Goal: Transaction & Acquisition: Purchase product/service

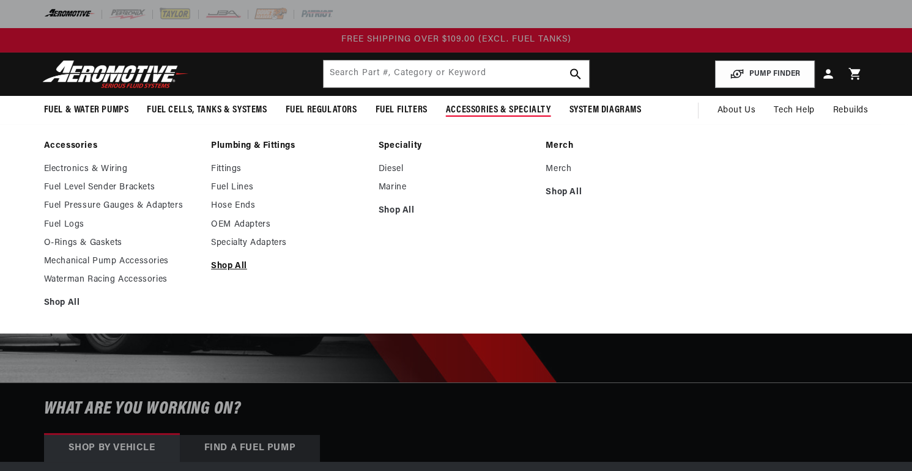
click at [236, 272] on link "Shop All" at bounding box center [288, 266] width 155 height 11
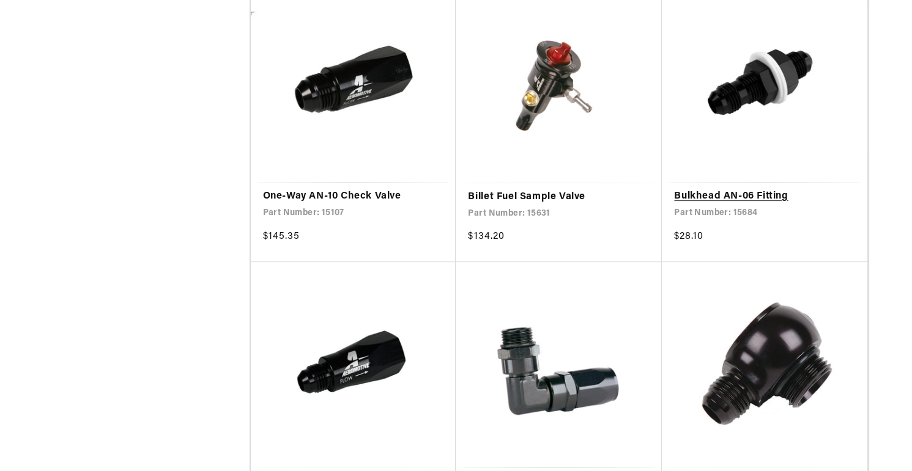
scroll to position [978, 0]
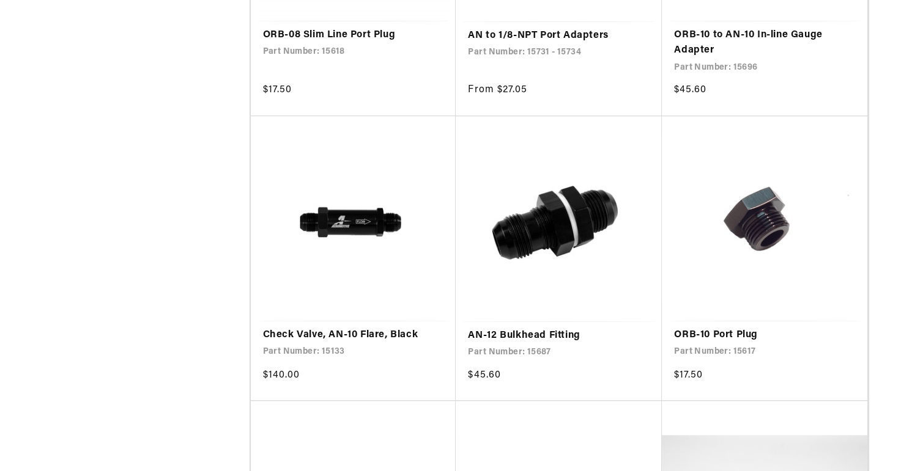
scroll to position [2690, 0]
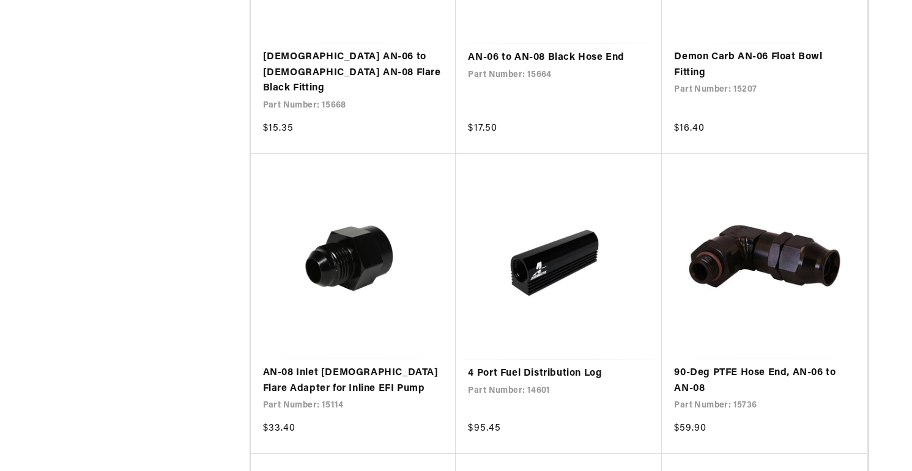
scroll to position [6542, 0]
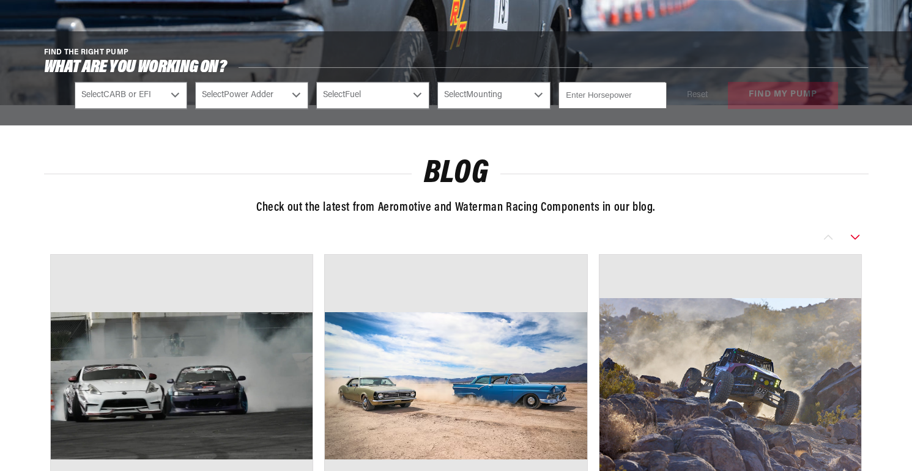
scroll to position [12839, 0]
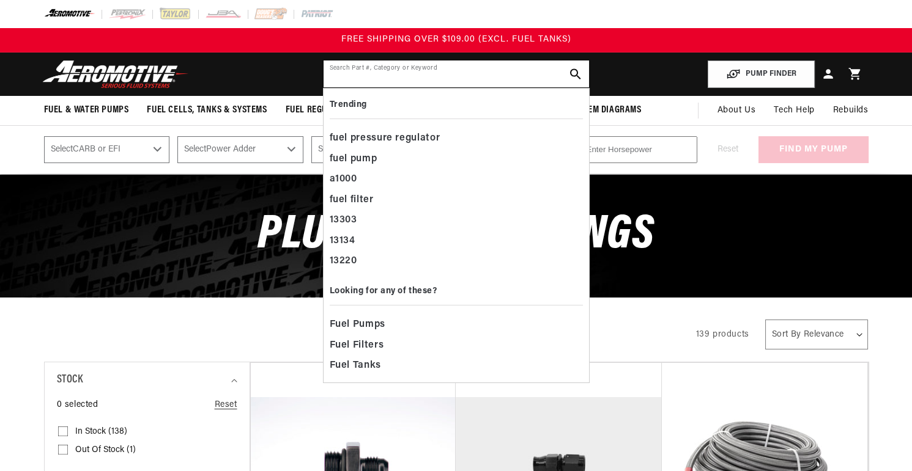
click at [479, 87] on input "text" at bounding box center [455, 74] width 265 height 27
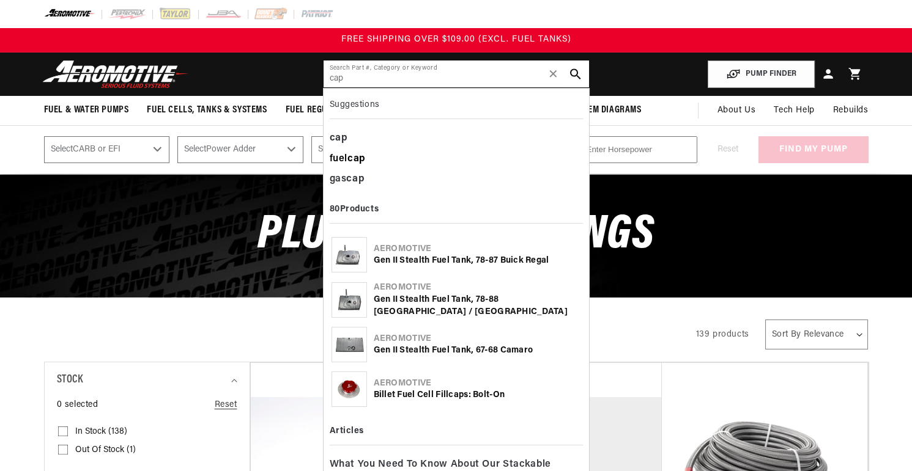
type input "cap"
click at [366, 164] on b "cap" at bounding box center [356, 159] width 18 height 10
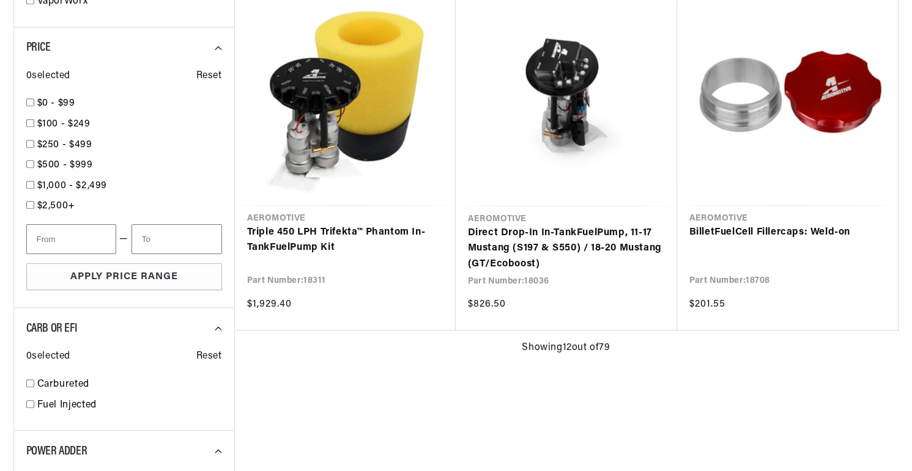
scroll to position [1345, 0]
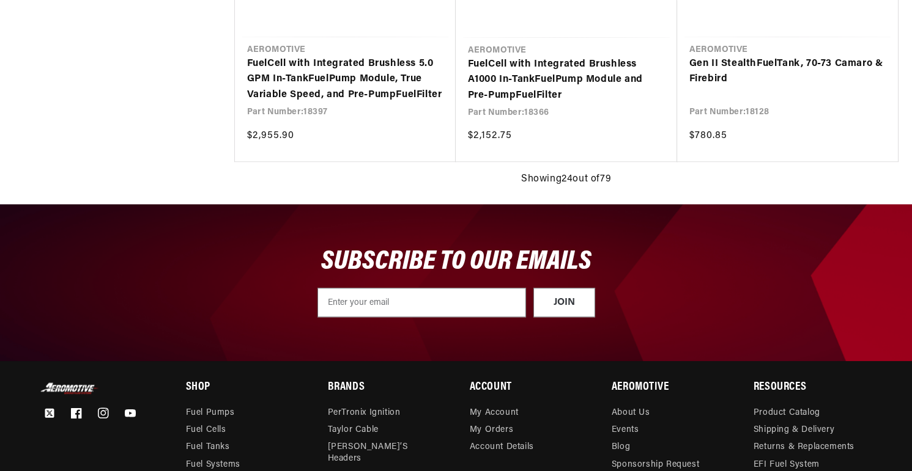
scroll to position [2873, 0]
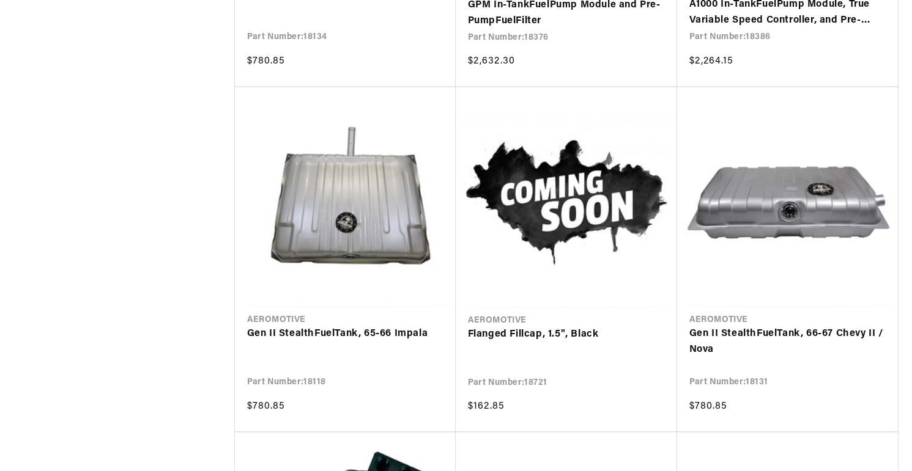
scroll to position [3668, 0]
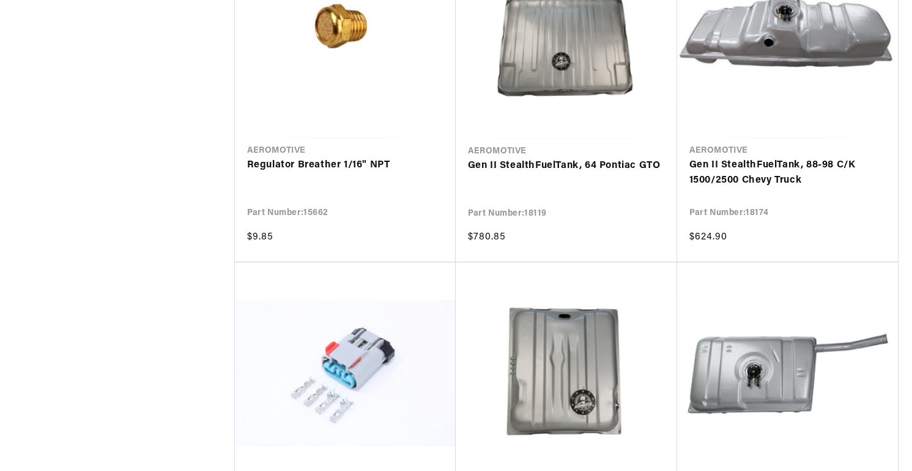
scroll to position [4891, 0]
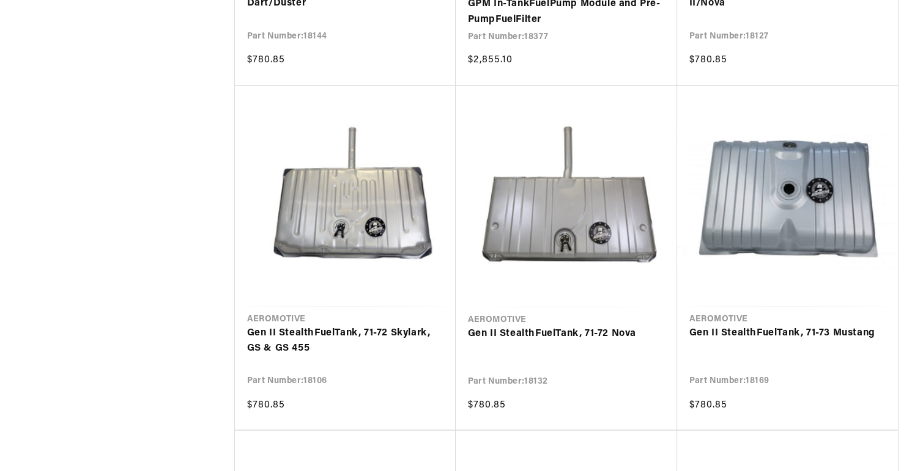
scroll to position [6297, 0]
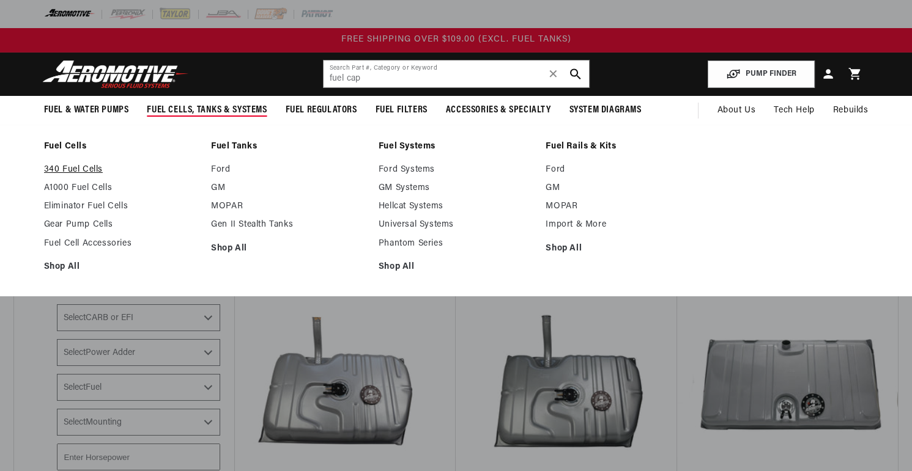
click at [92, 175] on link "340 Fuel Cells" at bounding box center [121, 169] width 155 height 11
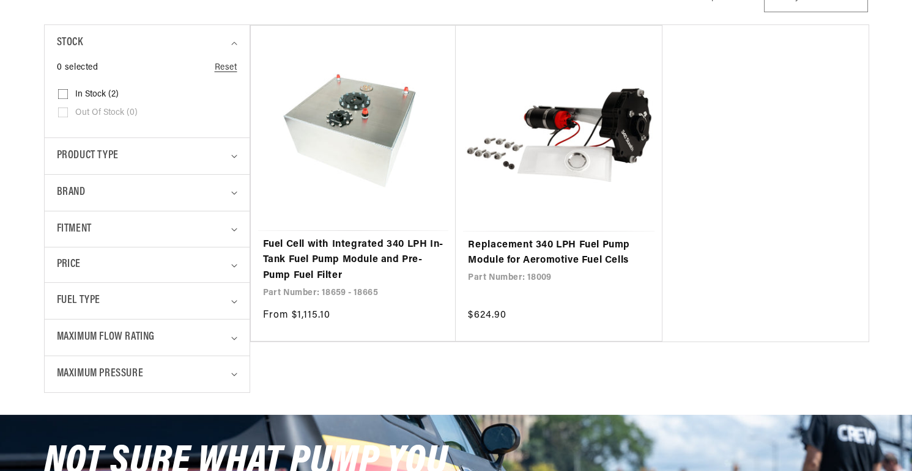
scroll to position [367, 0]
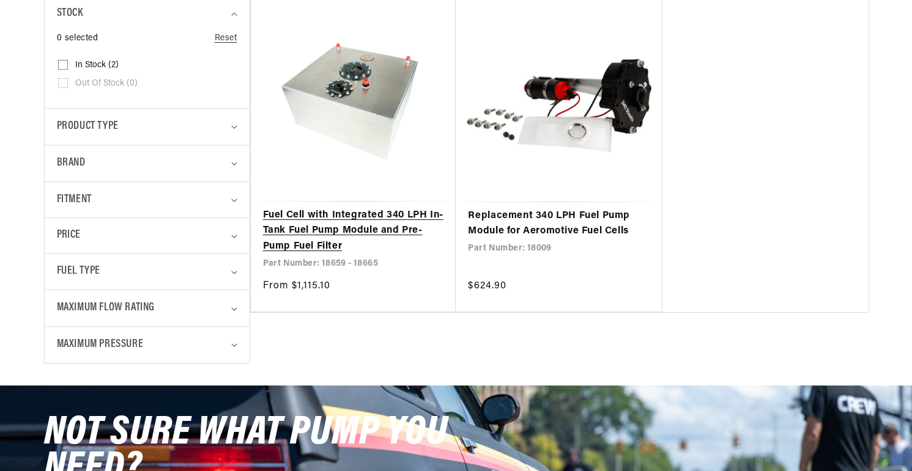
click at [334, 255] on link "Fuel Cell with Integrated 340 LPH In-Tank Fuel Pump Module and Pre-Pump Fuel Fi…" at bounding box center [353, 231] width 181 height 47
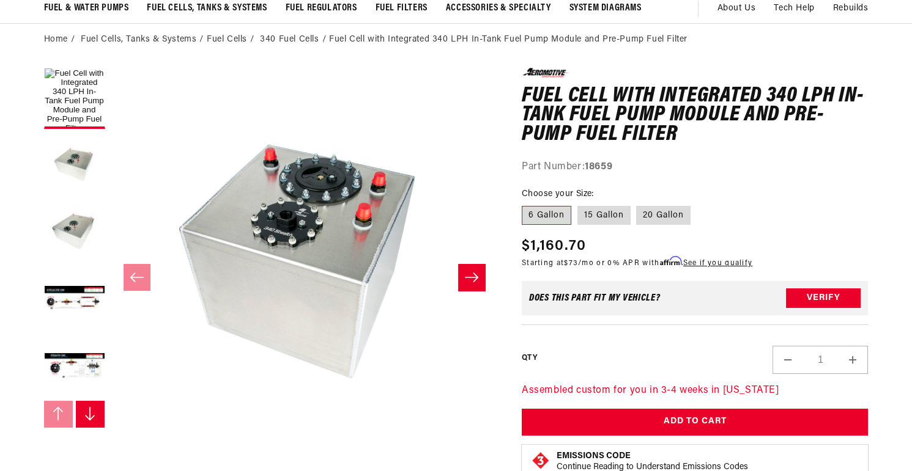
scroll to position [122, 0]
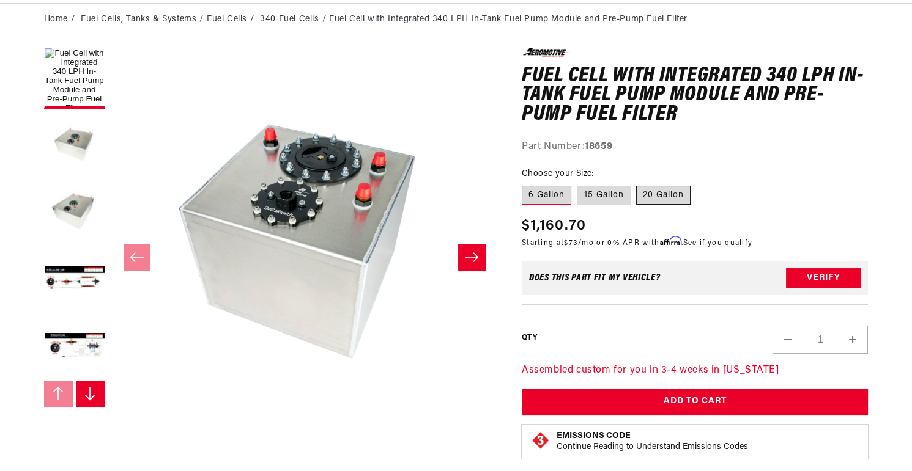
click at [690, 205] on label "20 Gallon" at bounding box center [663, 196] width 54 height 20
click at [637, 184] on input "20 Gallon" at bounding box center [636, 183] width 1 height 1
radio input "true"
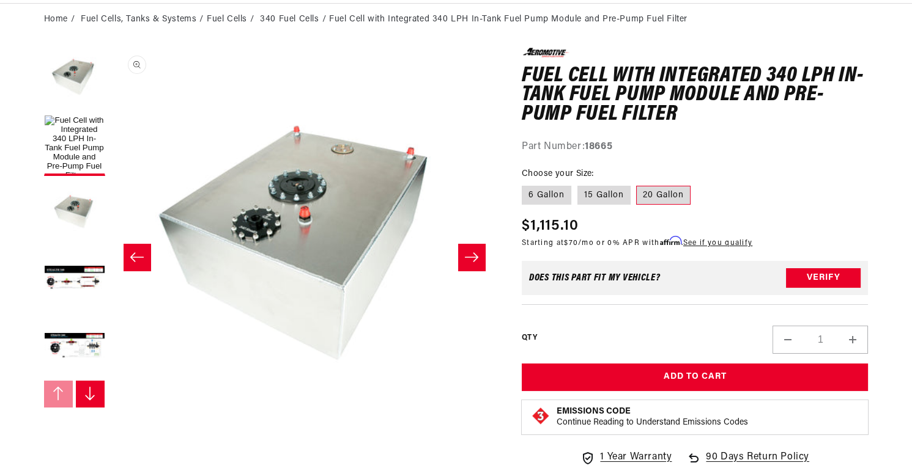
click at [111, 434] on button "Open media 3 in modal" at bounding box center [111, 434] width 0 height 0
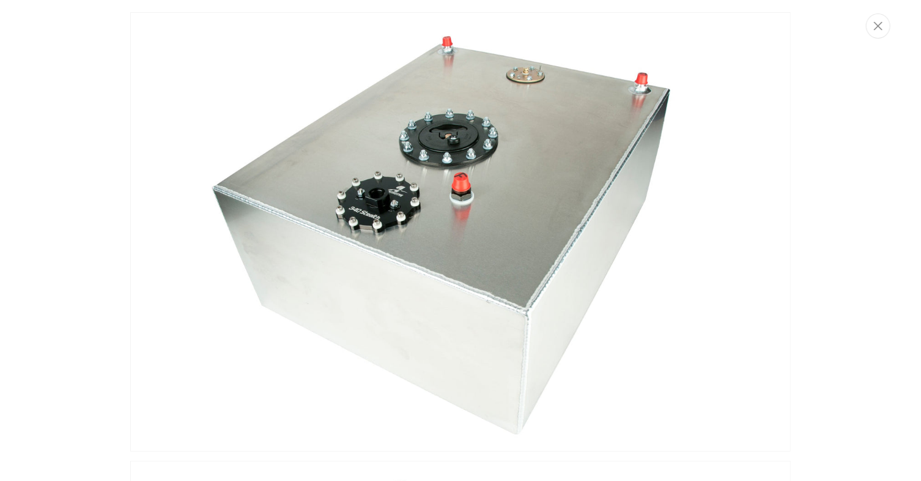
click at [416, 155] on img "Media gallery" at bounding box center [460, 231] width 660 height 439
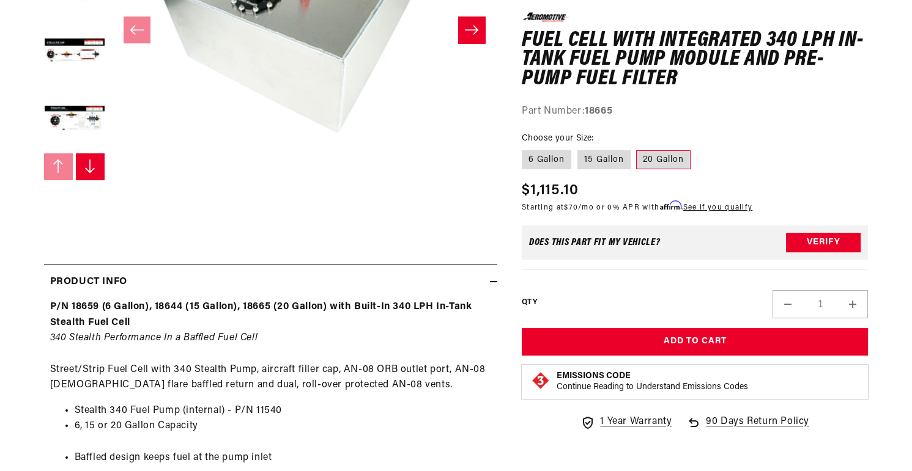
scroll to position [361, 0]
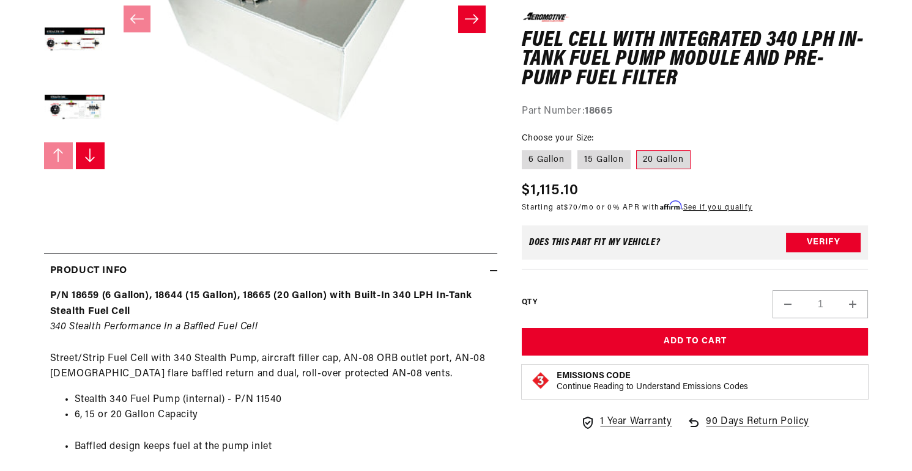
click at [111, 196] on button "Open media 3 in modal" at bounding box center [111, 196] width 0 height 0
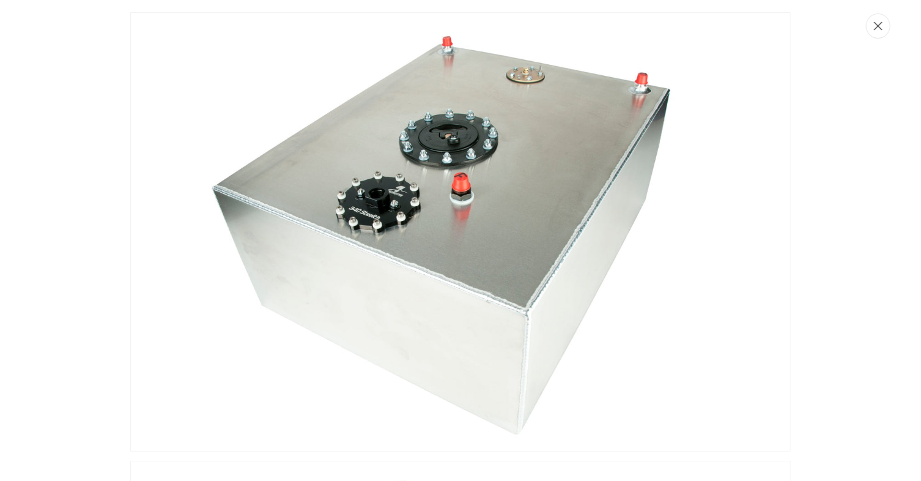
click at [874, 31] on icon "Close" at bounding box center [878, 26] width 9 height 9
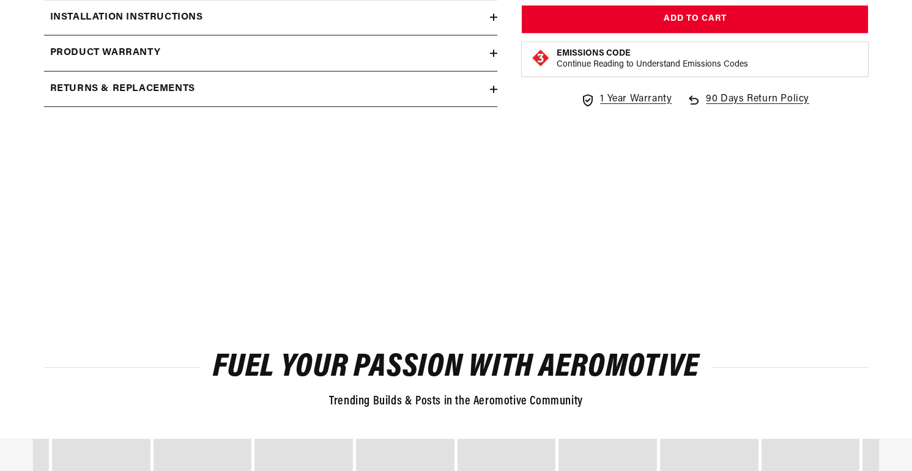
scroll to position [1278, 0]
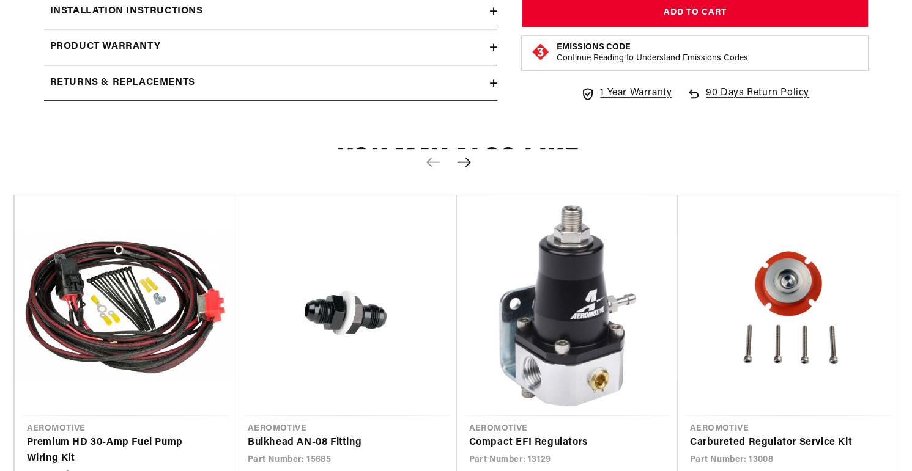
click at [490, 15] on icon at bounding box center [493, 10] width 7 height 7
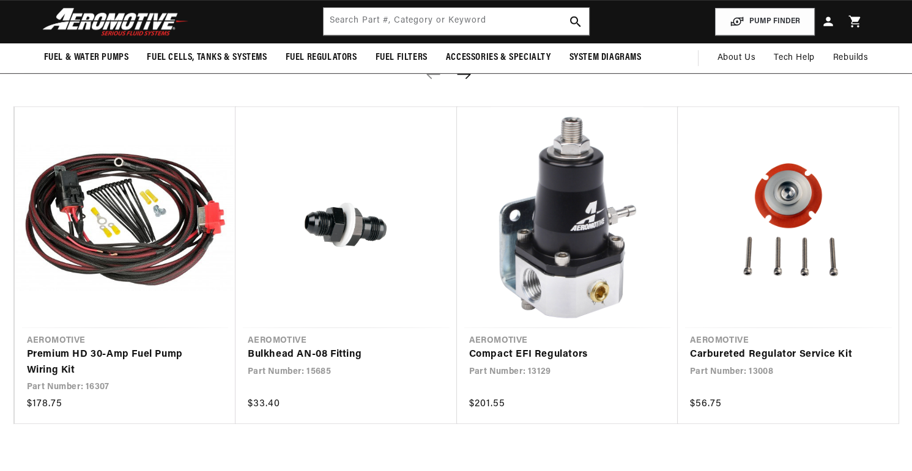
scroll to position [1461, 0]
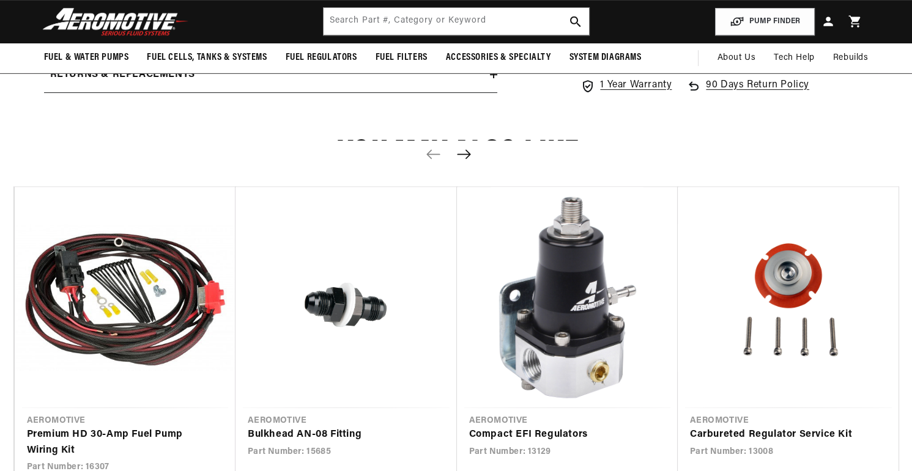
click at [405, 23] on input "text" at bounding box center [455, 21] width 265 height 27
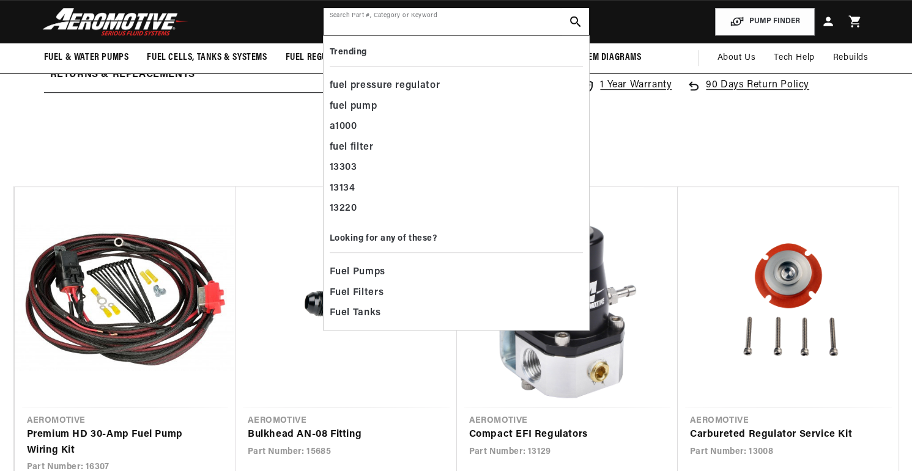
paste input "16301"
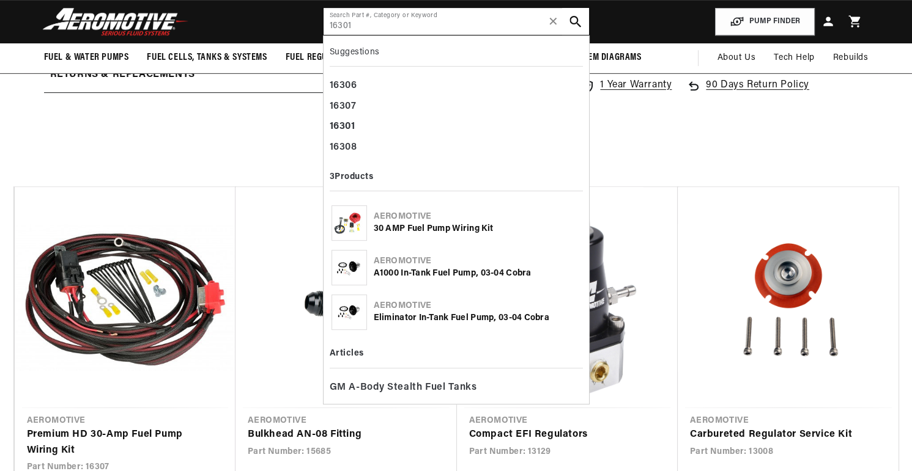
type input "16301"
click at [571, 18] on use "search button" at bounding box center [575, 22] width 12 height 12
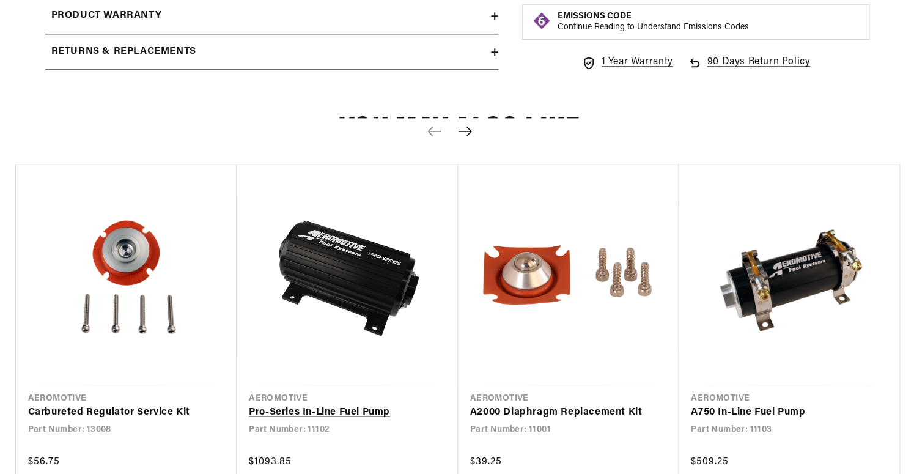
scroll to position [734, 0]
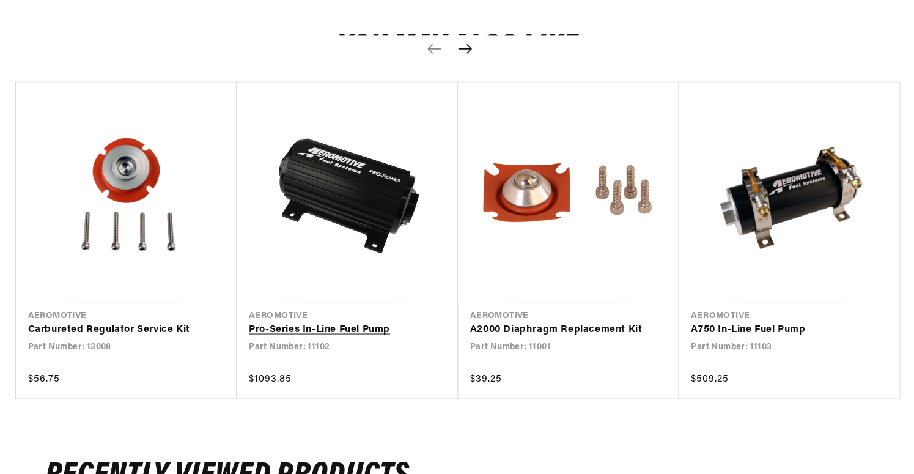
drag, startPoint x: 408, startPoint y: 256, endPoint x: 402, endPoint y: 205, distance: 51.8
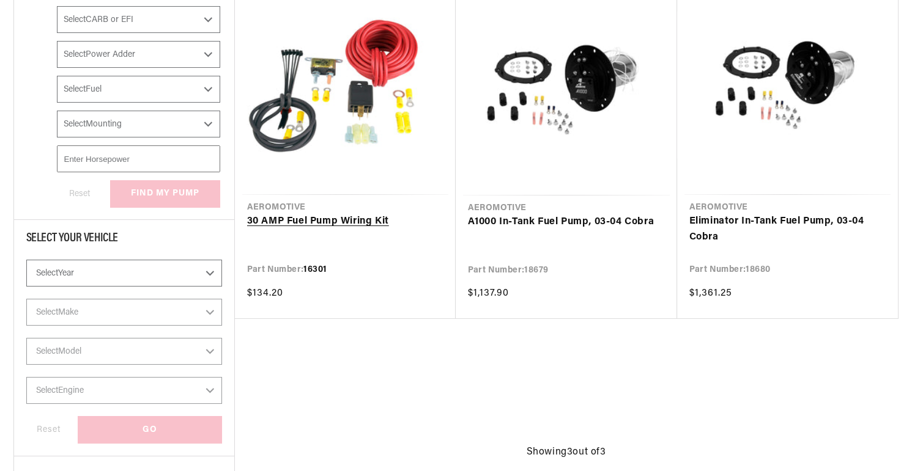
scroll to position [306, 0]
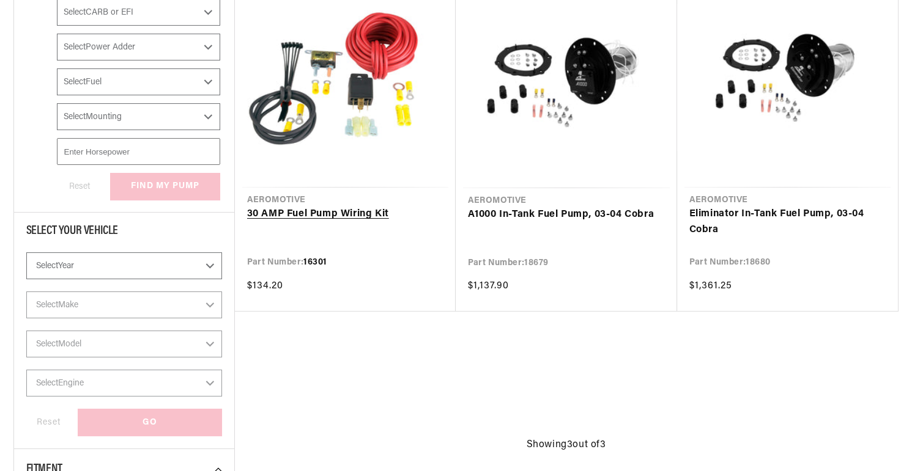
click at [325, 207] on link "30 AMP Fuel Pump Wiring Kit" at bounding box center [345, 215] width 196 height 16
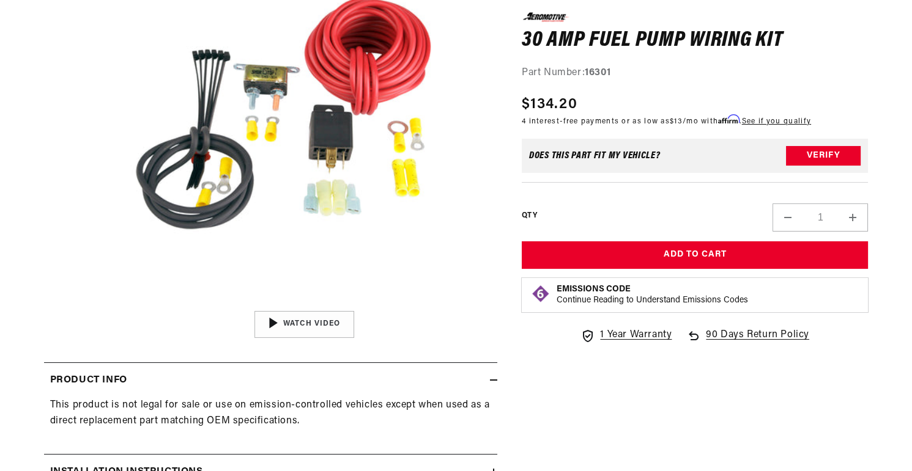
scroll to position [367, 0]
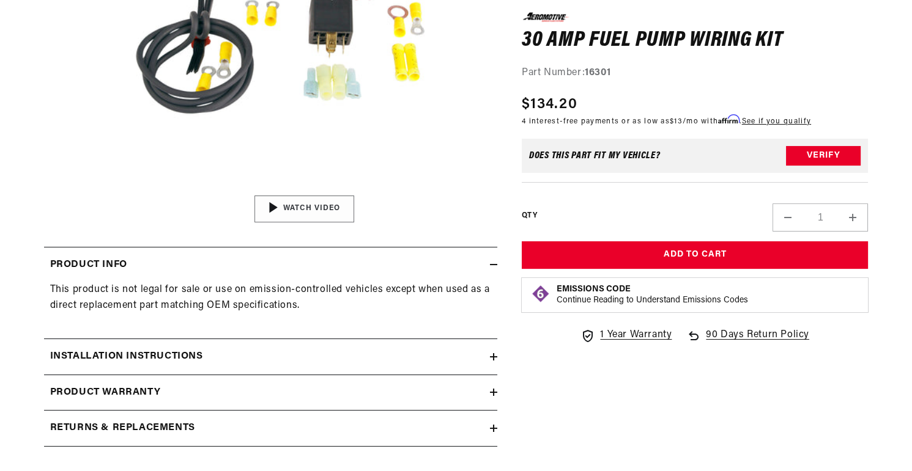
click at [284, 244] on img "Gallery Viewer" at bounding box center [304, 209] width 185 height 104
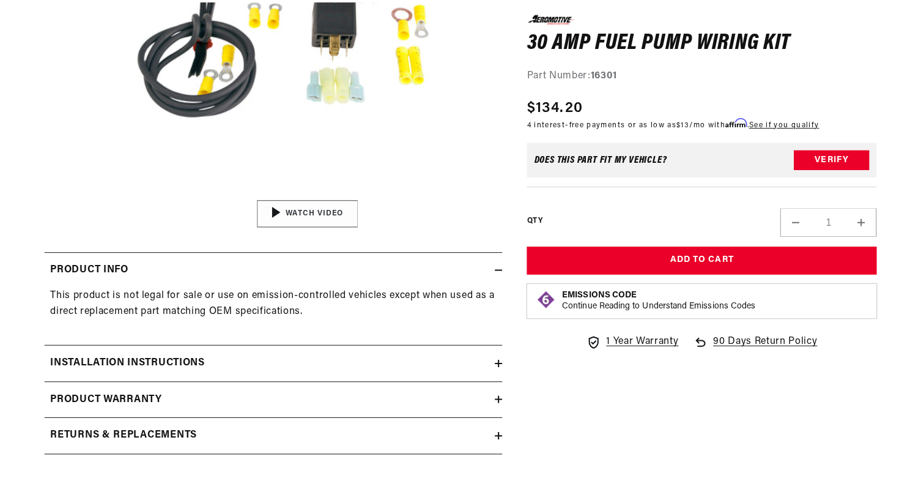
scroll to position [0, 0]
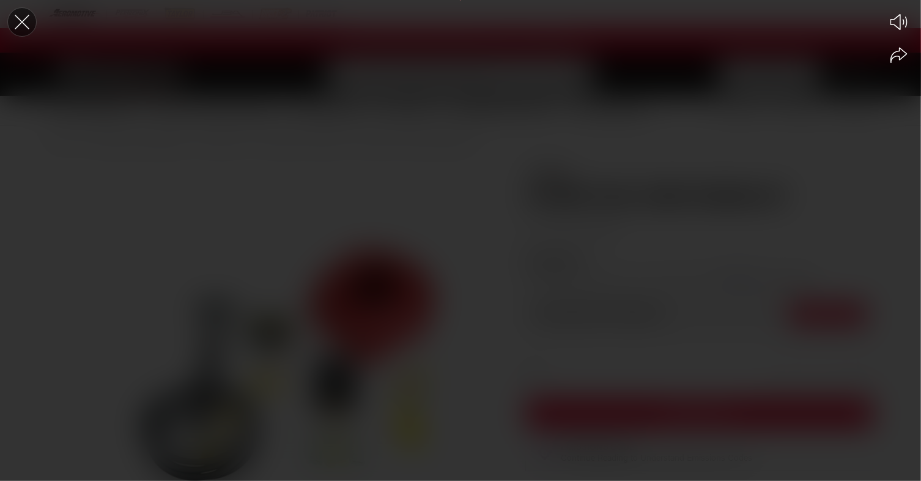
click at [24, 21] on icon "Close the video player" at bounding box center [22, 22] width 27 height 27
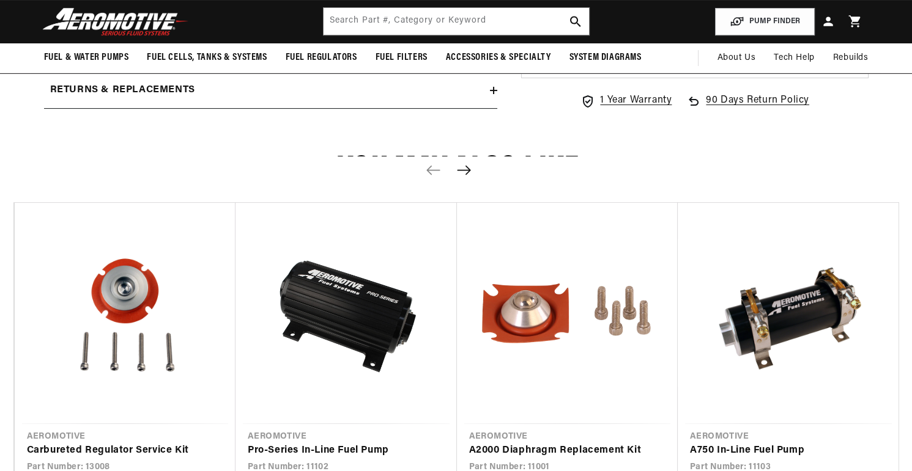
scroll to position [490, 0]
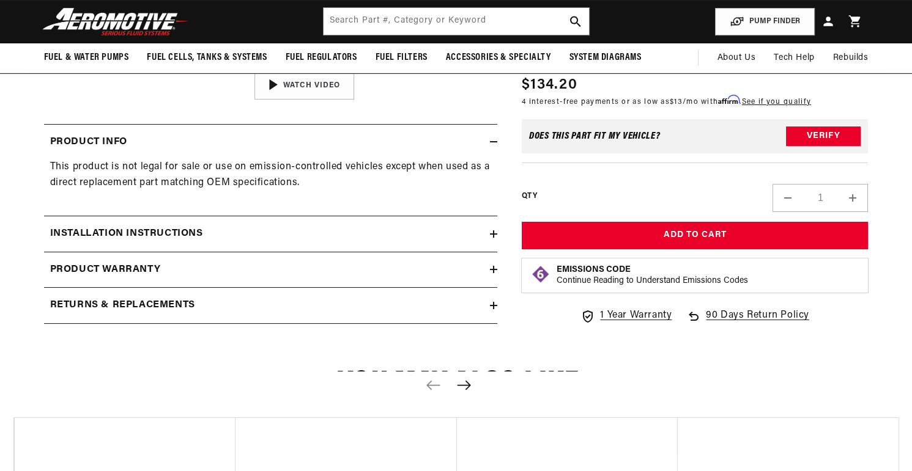
click at [487, 242] on div "Installation Instructions" at bounding box center [267, 234] width 446 height 16
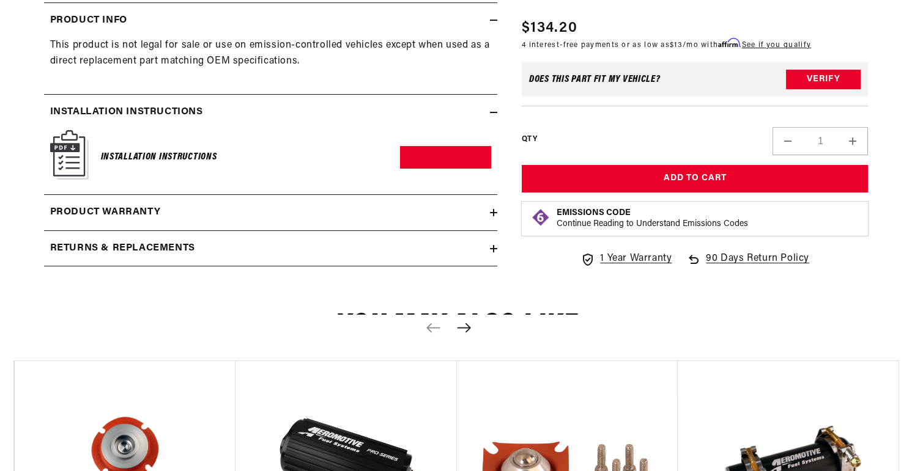
scroll to position [612, 0]
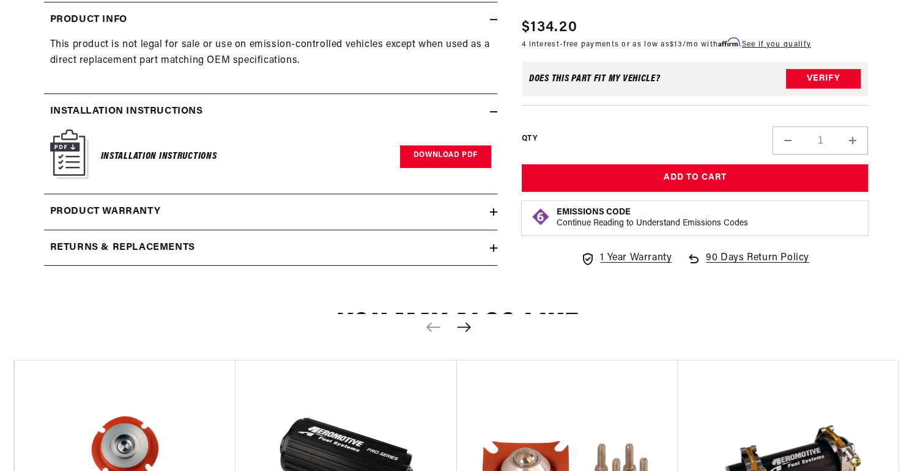
click at [423, 168] on link "Download PDF" at bounding box center [445, 157] width 91 height 23
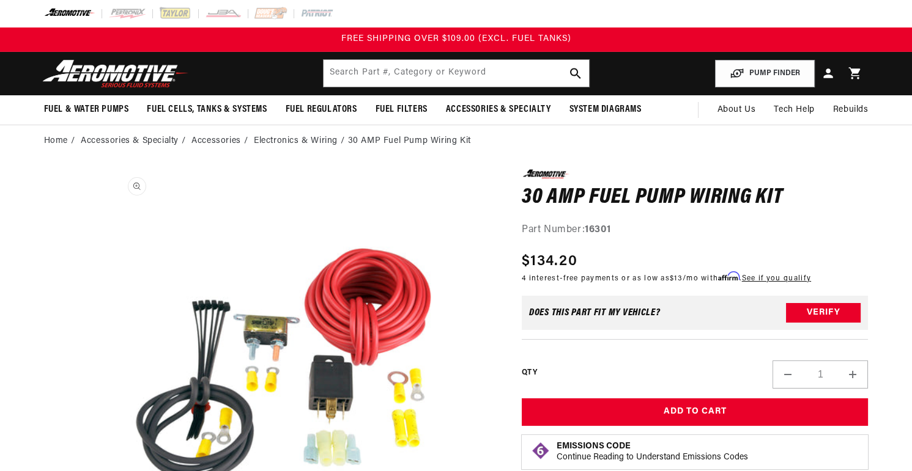
scroll to position [184, 0]
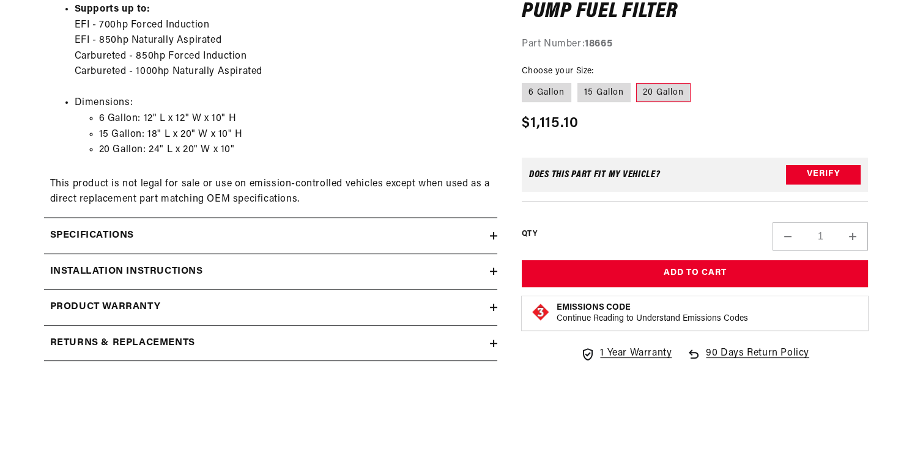
scroll to position [1217, 0]
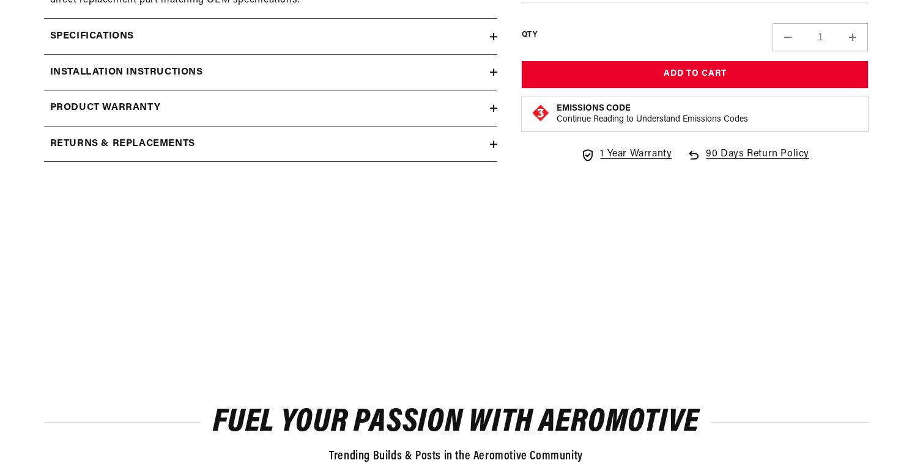
click at [152, 45] on div "Specifications" at bounding box center [267, 37] width 446 height 16
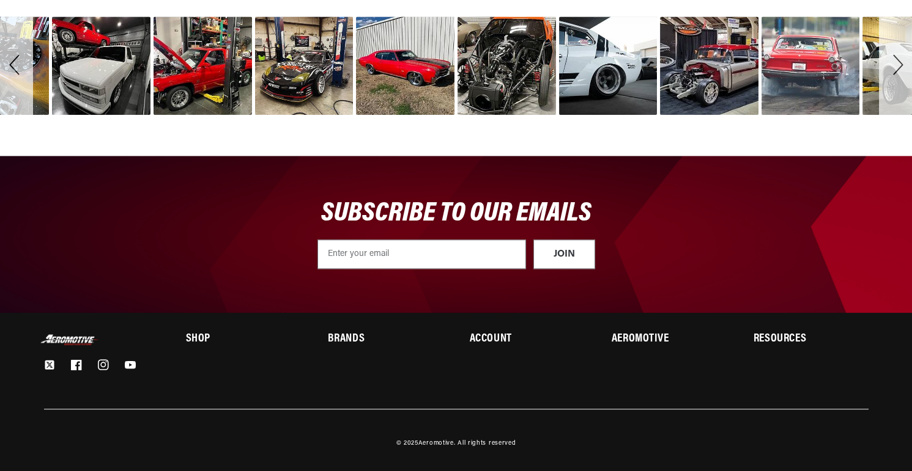
scroll to position [2806, 0]
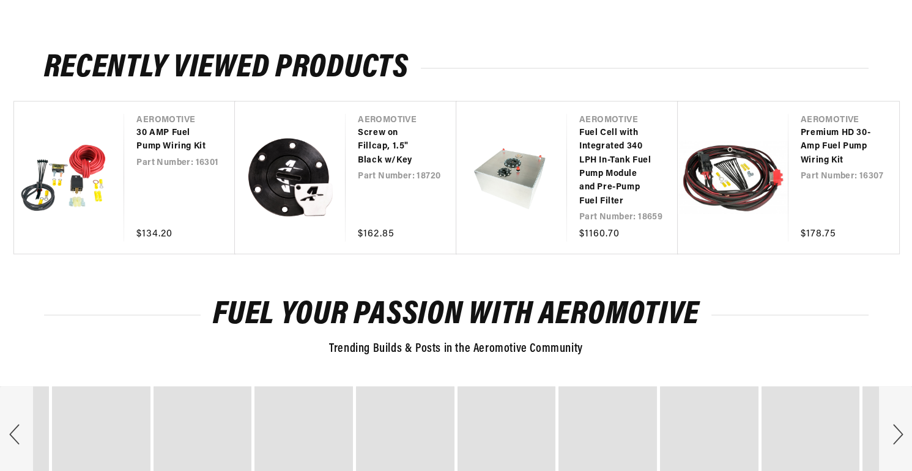
scroll to position [3051, 0]
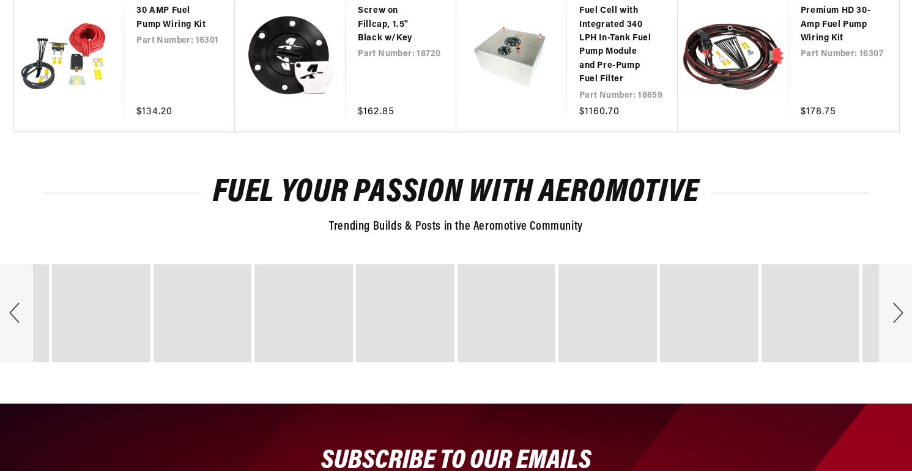
scroll to position [3356, 0]
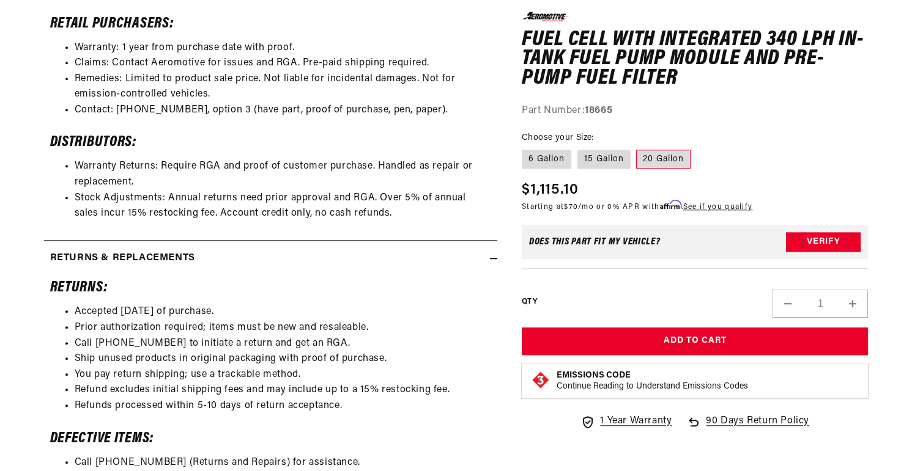
scroll to position [2562, 0]
